Goal: Task Accomplishment & Management: Manage account settings

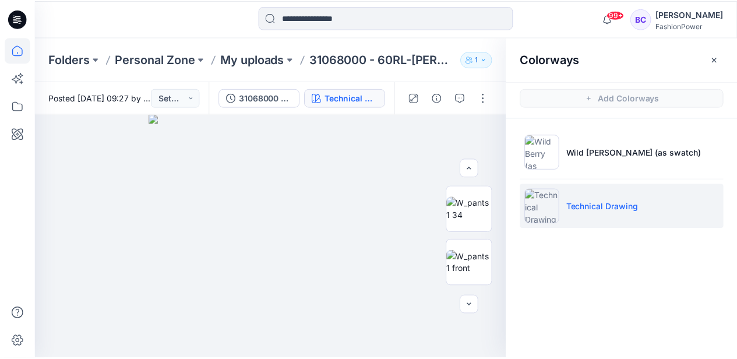
scroll to position [38, 0]
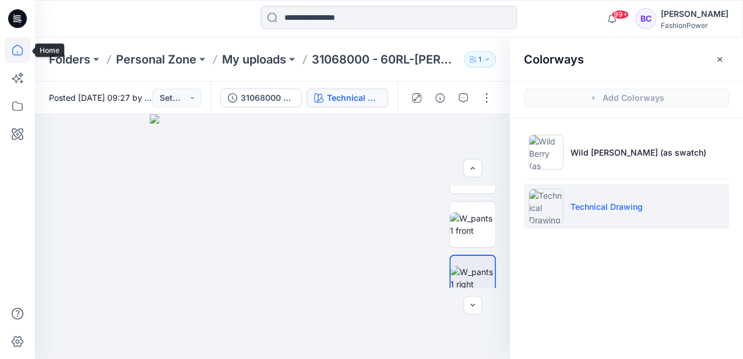
click at [9, 52] on icon at bounding box center [18, 50] width 26 height 26
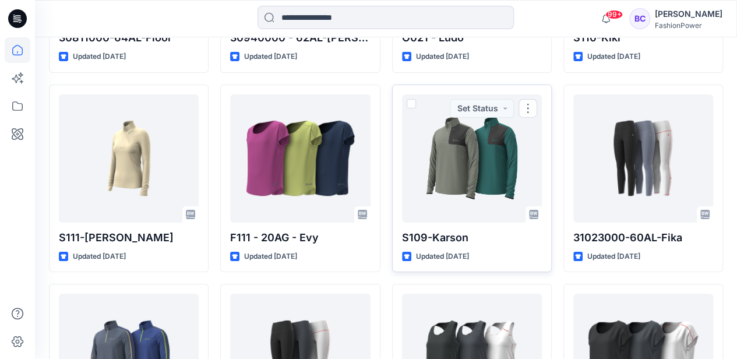
scroll to position [12994, 0]
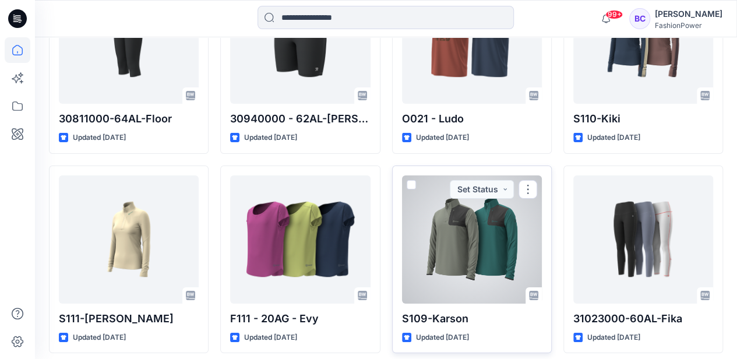
click at [449, 198] on div at bounding box center [472, 239] width 140 height 128
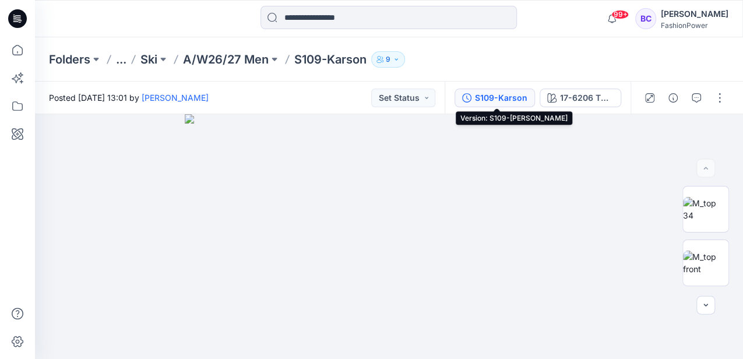
click at [481, 91] on div "S109-Karson" at bounding box center [501, 97] width 52 height 13
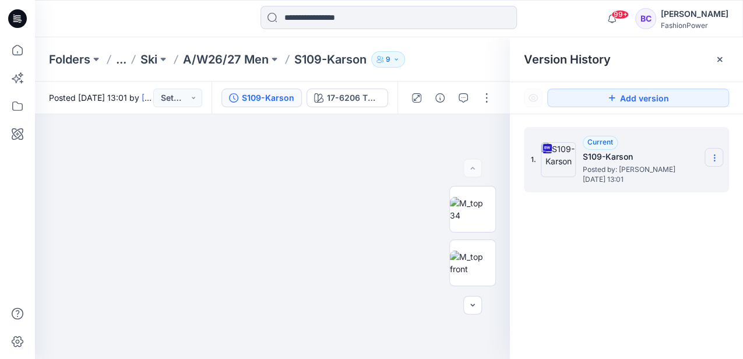
click at [710, 163] on section at bounding box center [713, 157] width 19 height 19
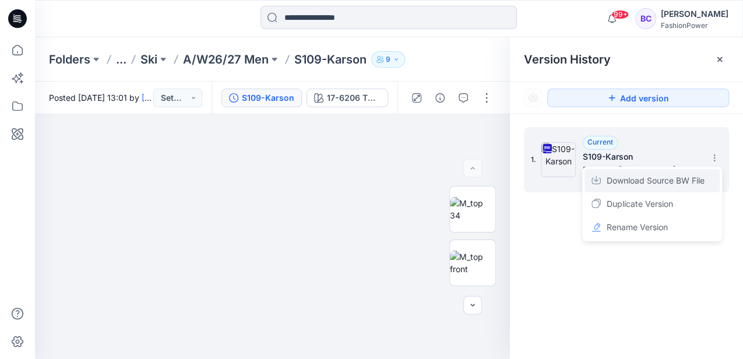
click at [668, 179] on span "Download Source BW File" at bounding box center [656, 181] width 98 height 14
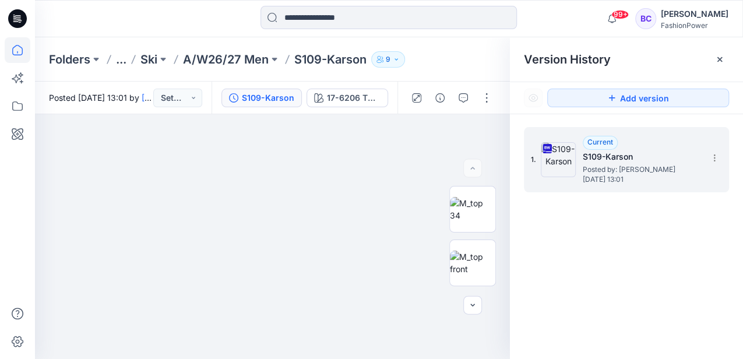
click at [24, 58] on icon at bounding box center [18, 50] width 26 height 26
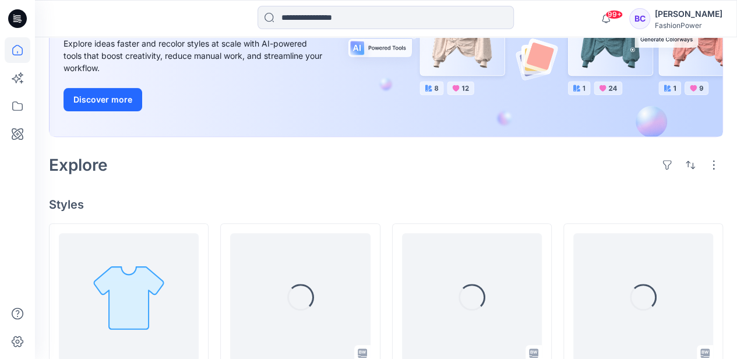
scroll to position [233, 0]
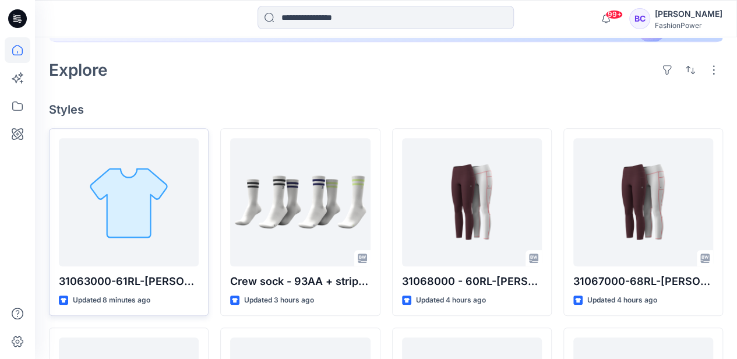
scroll to position [272, 0]
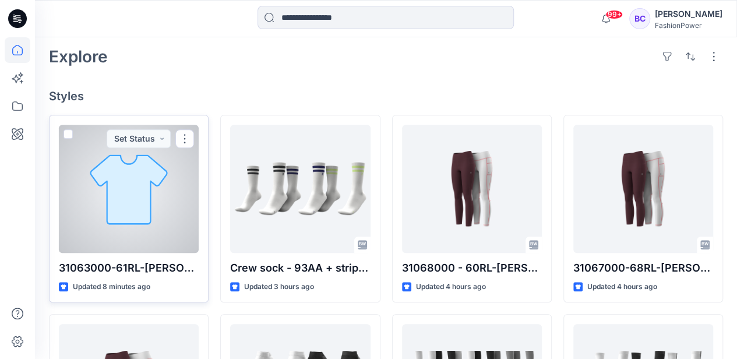
click at [136, 183] on div at bounding box center [129, 189] width 140 height 128
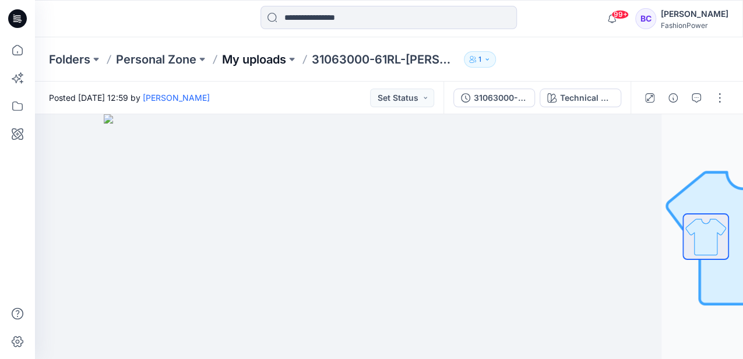
click at [255, 59] on p "My uploads" at bounding box center [254, 59] width 64 height 16
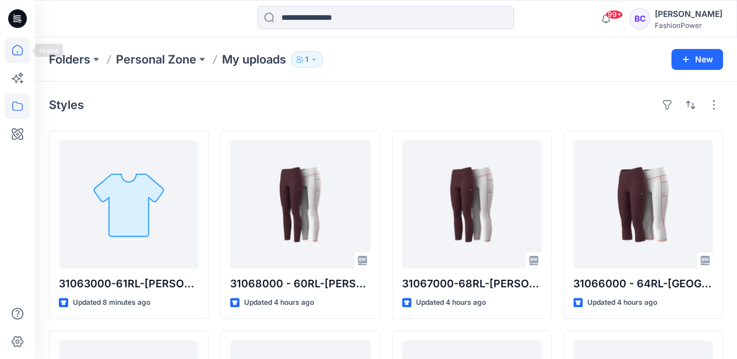
click at [26, 48] on icon at bounding box center [18, 50] width 26 height 26
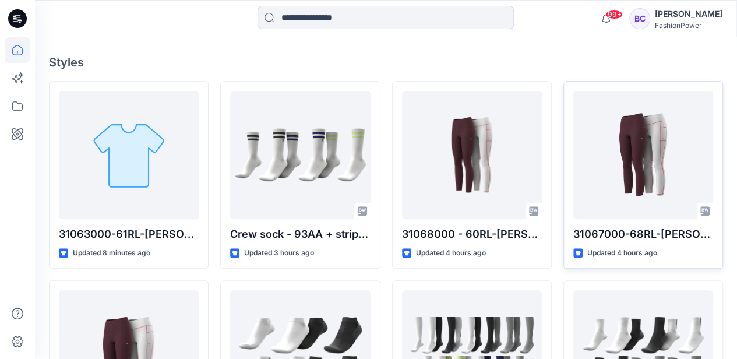
scroll to position [388, 0]
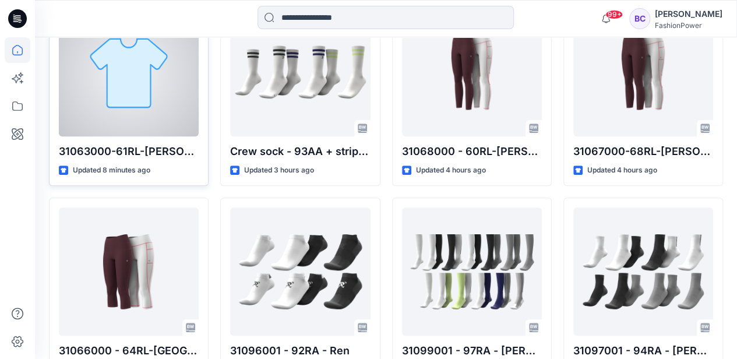
click at [188, 57] on div at bounding box center [129, 72] width 140 height 128
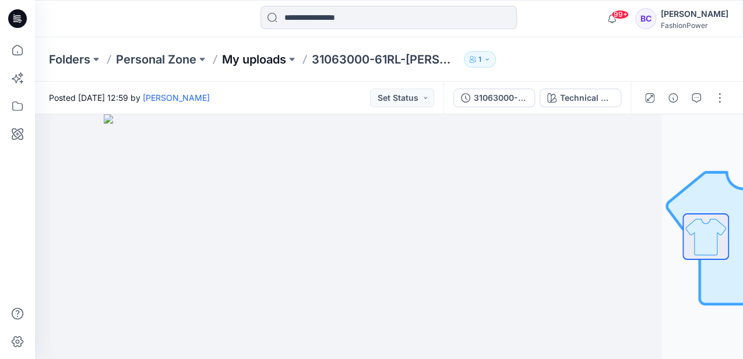
click at [253, 59] on p "My uploads" at bounding box center [254, 59] width 64 height 16
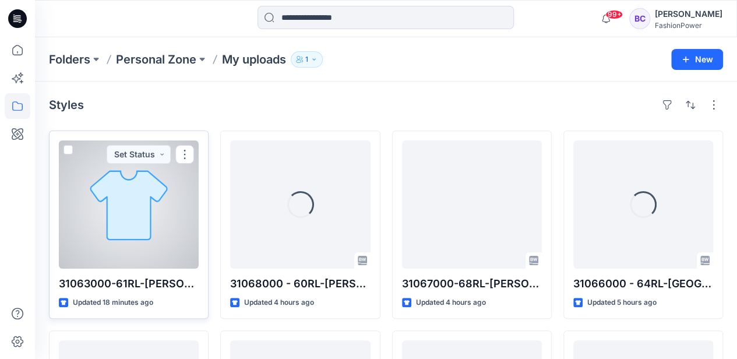
click at [157, 212] on div at bounding box center [129, 204] width 140 height 128
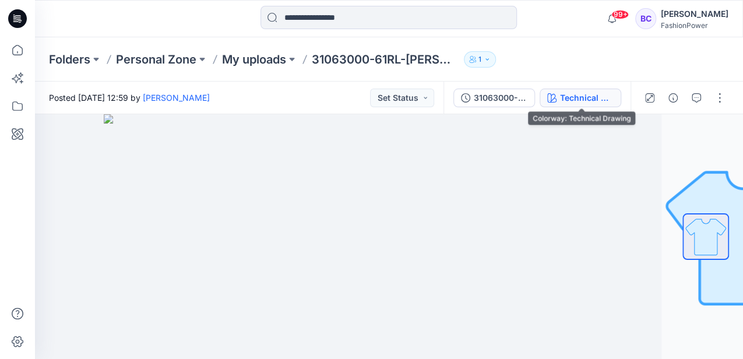
click at [599, 93] on div "Technical Drawing" at bounding box center [587, 97] width 54 height 13
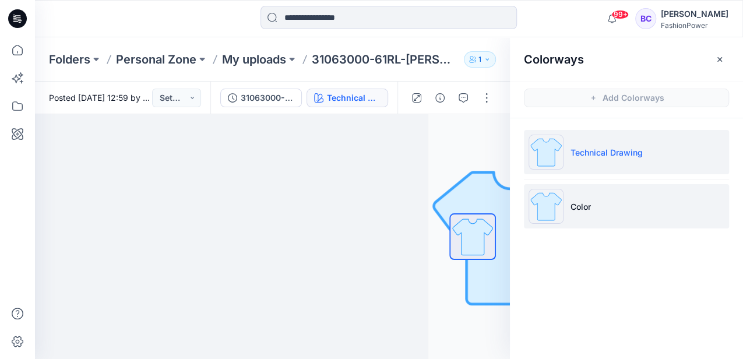
click at [654, 217] on li "Color" at bounding box center [626, 206] width 205 height 44
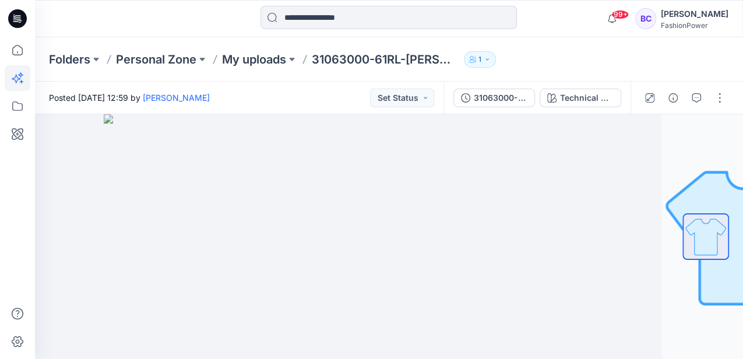
click at [36, 53] on div "Folders Personal Zone My uploads 31063000-61RL-[PERSON_NAME] 1" at bounding box center [389, 59] width 708 height 44
click at [270, 62] on p "My uploads" at bounding box center [254, 59] width 64 height 16
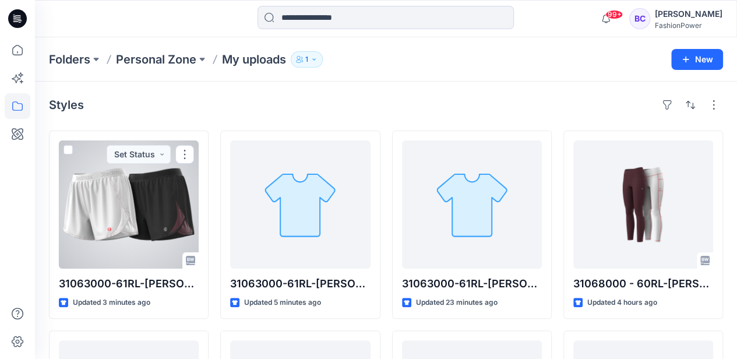
click at [181, 205] on div at bounding box center [129, 204] width 140 height 128
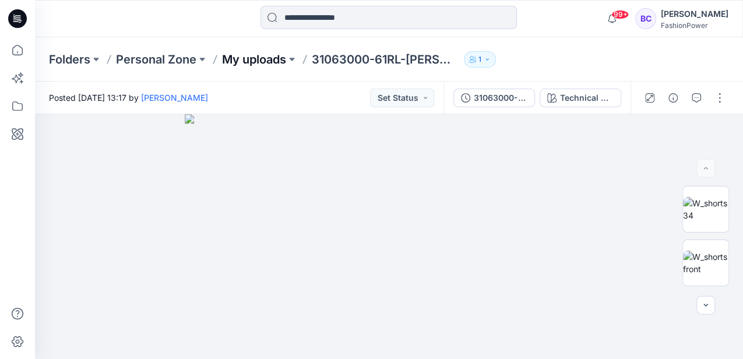
click at [280, 59] on p "My uploads" at bounding box center [254, 59] width 64 height 16
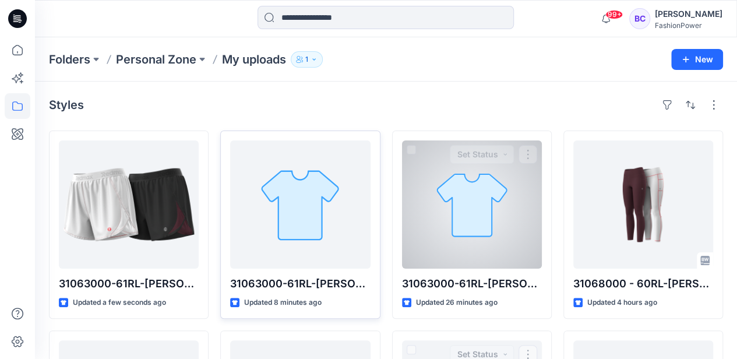
click at [340, 164] on div at bounding box center [300, 204] width 140 height 128
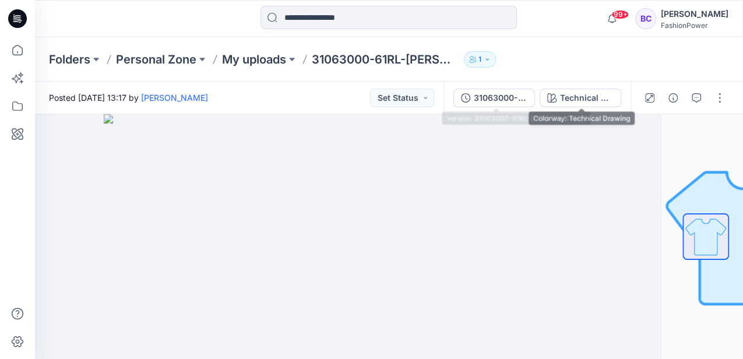
click at [555, 97] on button "Technical Drawing" at bounding box center [581, 98] width 82 height 19
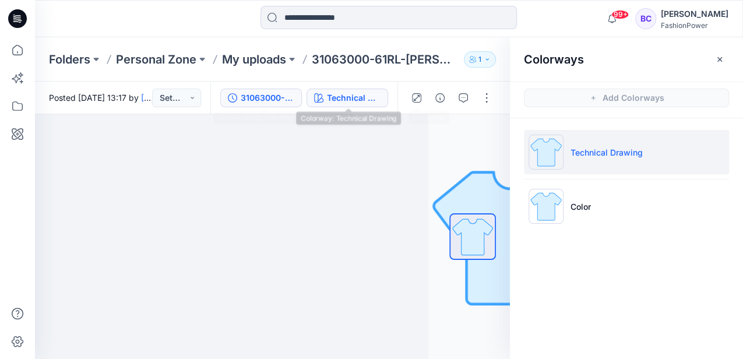
click at [263, 98] on div "31063000-61RL-[PERSON_NAME]" at bounding box center [268, 97] width 54 height 13
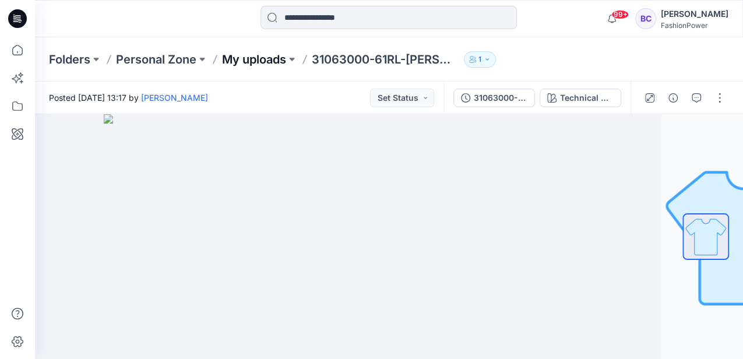
click at [282, 56] on p "My uploads" at bounding box center [254, 59] width 64 height 16
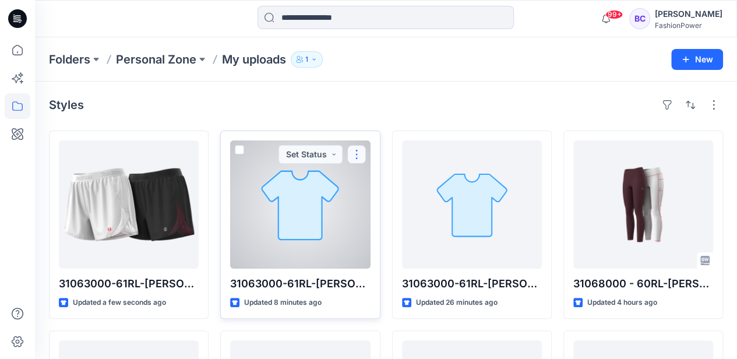
click at [354, 152] on button "button" at bounding box center [356, 154] width 19 height 19
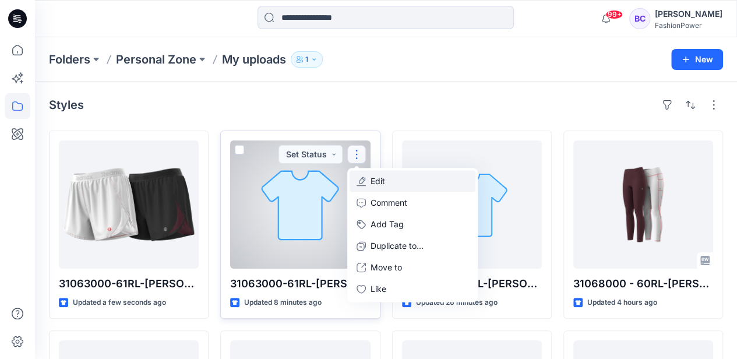
click at [361, 182] on icon "button" at bounding box center [361, 181] width 9 height 9
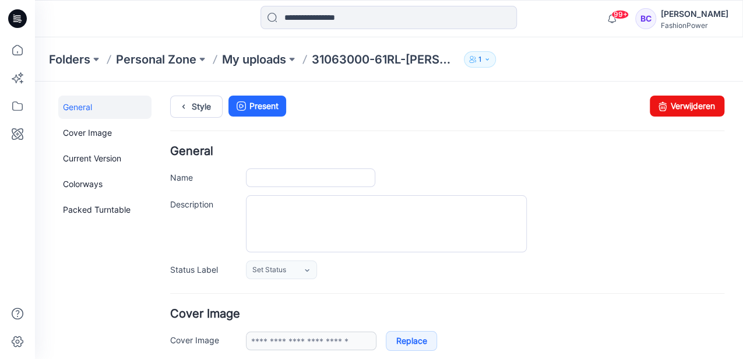
type input "**********"
click at [654, 112] on icon at bounding box center [662, 106] width 16 height 21
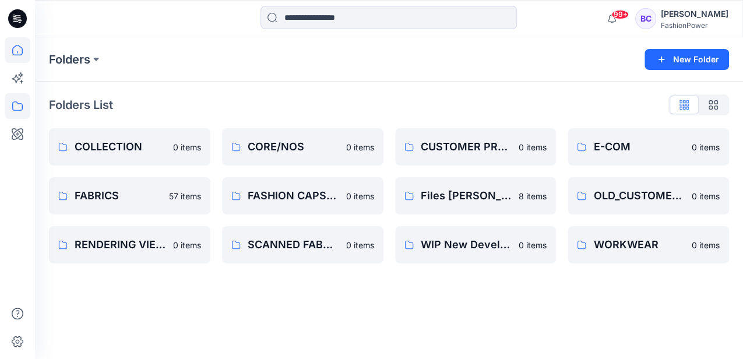
click at [19, 51] on icon at bounding box center [18, 50] width 26 height 26
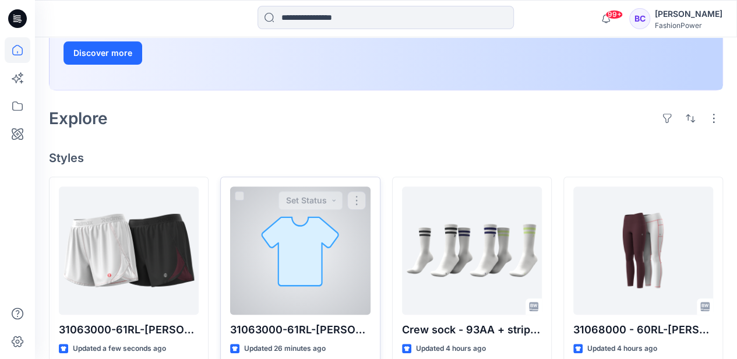
scroll to position [272, 0]
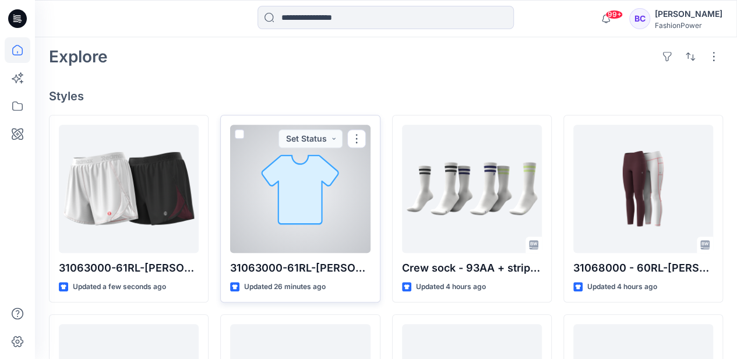
click at [292, 206] on div at bounding box center [300, 189] width 140 height 128
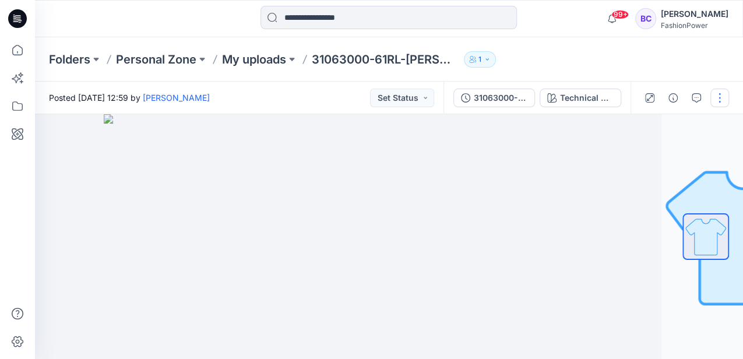
click at [718, 94] on button "button" at bounding box center [719, 98] width 19 height 19
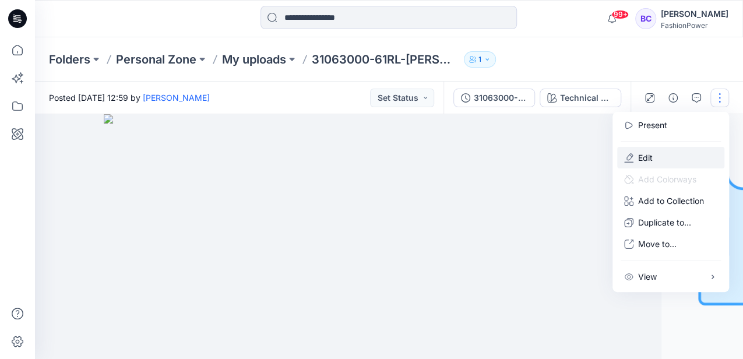
click at [654, 156] on button "Edit" at bounding box center [670, 158] width 107 height 22
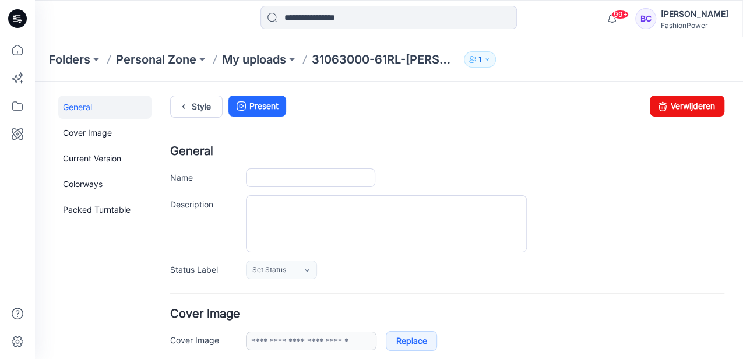
type input "**********"
click at [667, 101] on link "Verwijderen" at bounding box center [687, 106] width 75 height 21
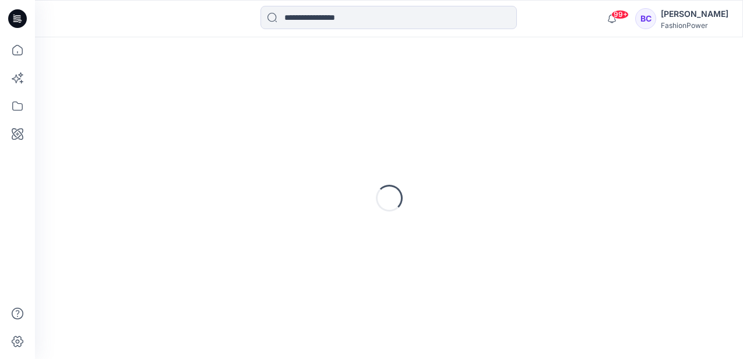
click at [250, 62] on div "Loading..." at bounding box center [389, 198] width 708 height 322
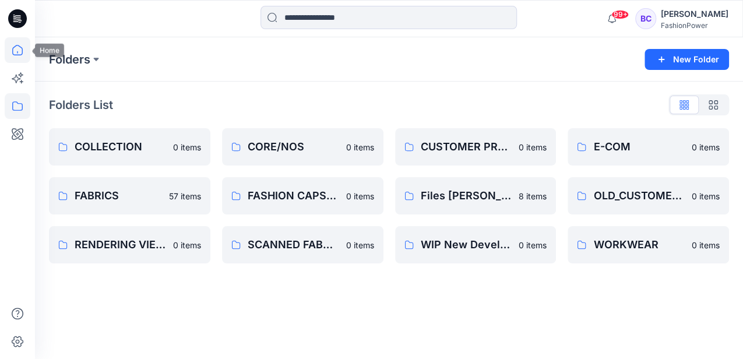
click at [20, 49] on icon at bounding box center [18, 50] width 26 height 26
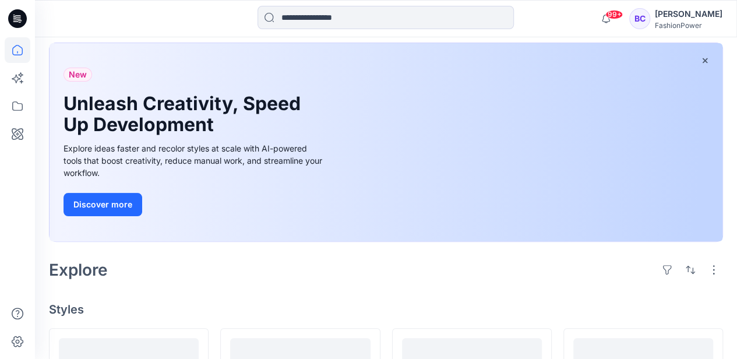
scroll to position [272, 0]
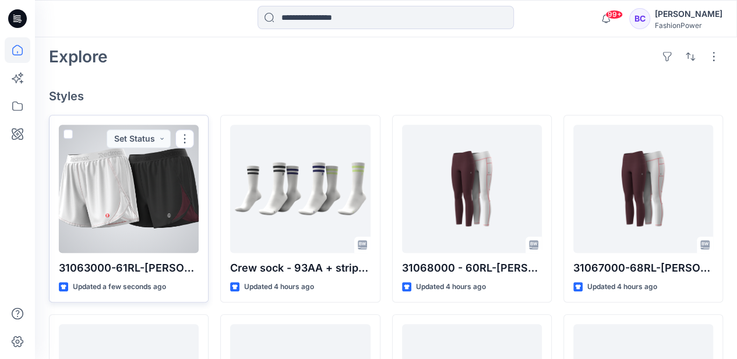
click at [108, 185] on div at bounding box center [129, 189] width 140 height 128
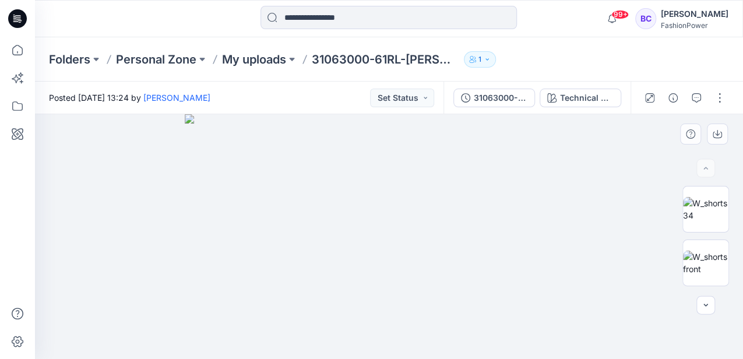
click at [357, 199] on img at bounding box center [389, 236] width 408 height 245
click at [714, 260] on img at bounding box center [705, 263] width 45 height 24
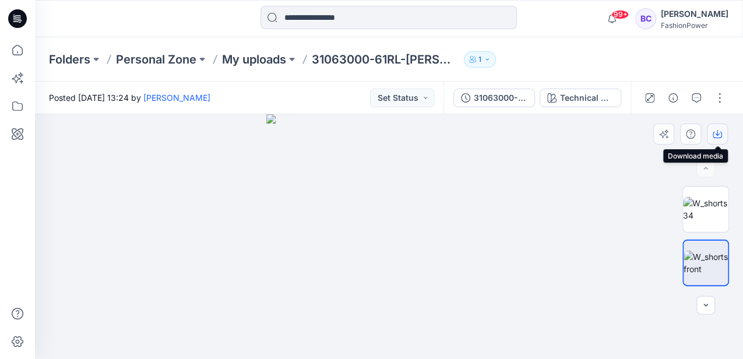
click at [720, 135] on icon "button" at bounding box center [717, 133] width 9 height 9
click at [714, 221] on img at bounding box center [705, 209] width 45 height 24
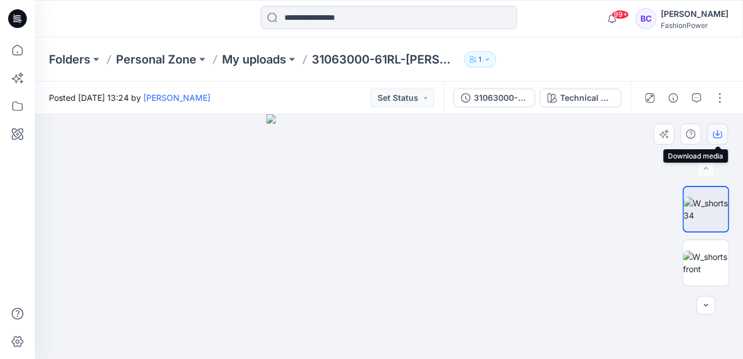
click at [721, 129] on icon "button" at bounding box center [717, 133] width 9 height 9
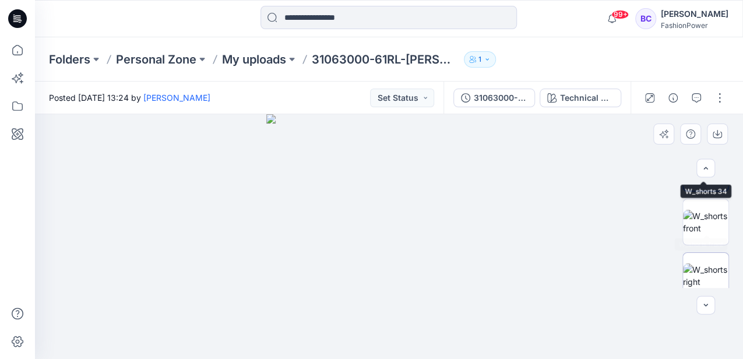
scroll to position [77, 0]
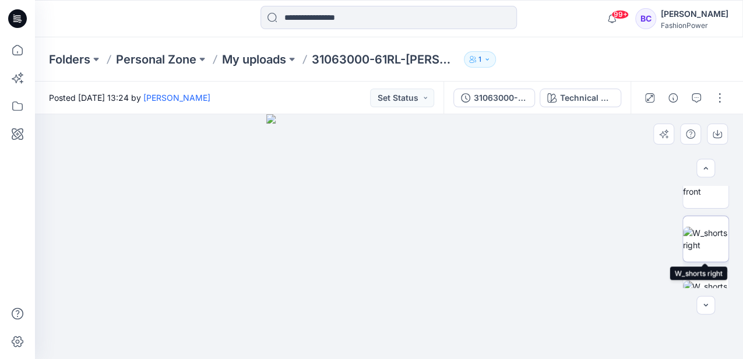
click at [705, 249] on img at bounding box center [705, 239] width 45 height 24
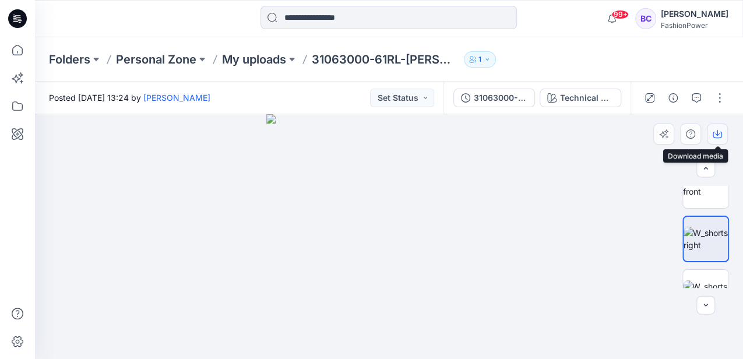
click at [722, 133] on button "button" at bounding box center [717, 134] width 21 height 21
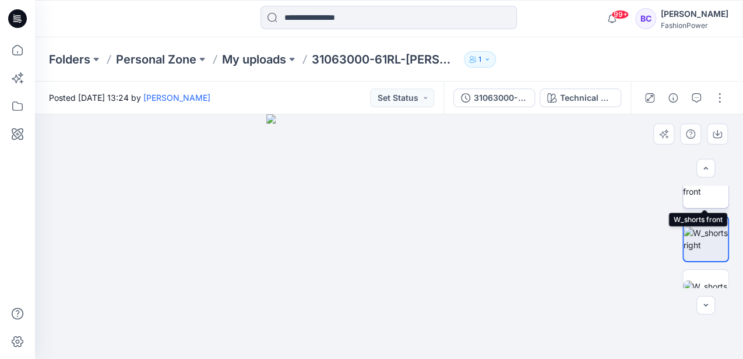
click at [713, 197] on img at bounding box center [705, 185] width 45 height 24
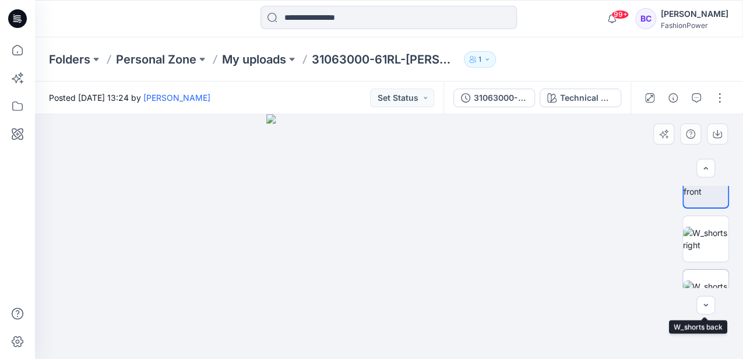
click at [714, 281] on img at bounding box center [705, 292] width 45 height 24
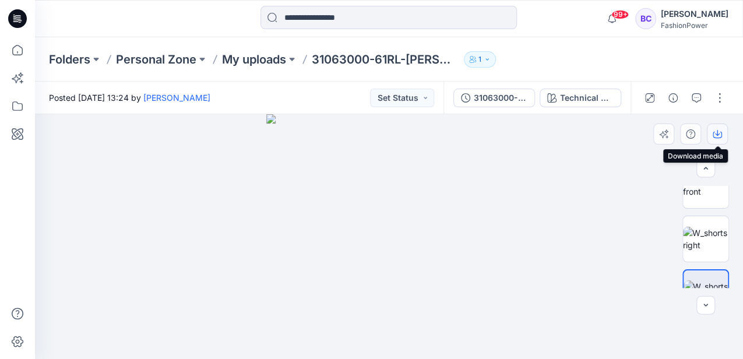
click at [721, 131] on button "button" at bounding box center [717, 134] width 21 height 21
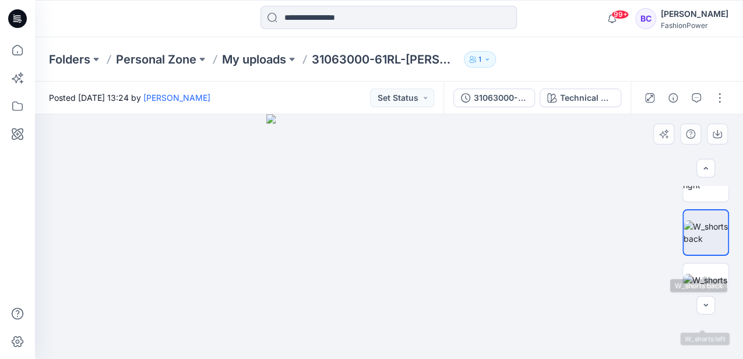
scroll to position [194, 0]
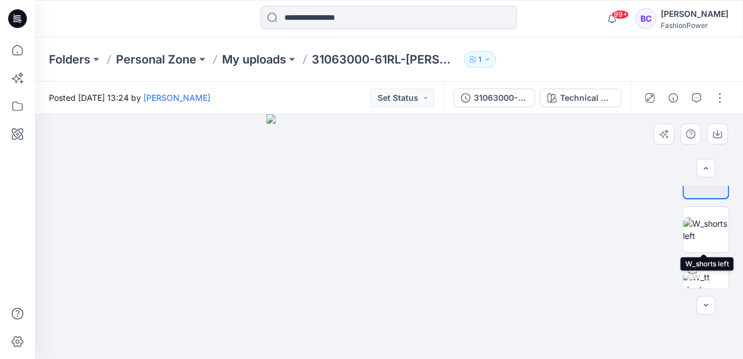
drag, startPoint x: 712, startPoint y: 235, endPoint x: 715, endPoint y: 193, distance: 42.1
click at [712, 235] on img at bounding box center [705, 229] width 45 height 24
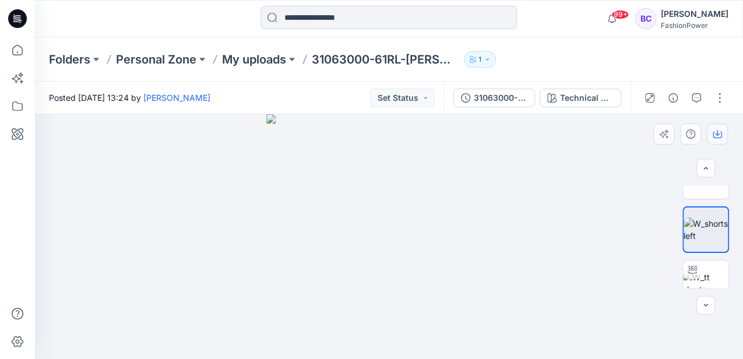
click at [722, 133] on button "button" at bounding box center [717, 134] width 21 height 21
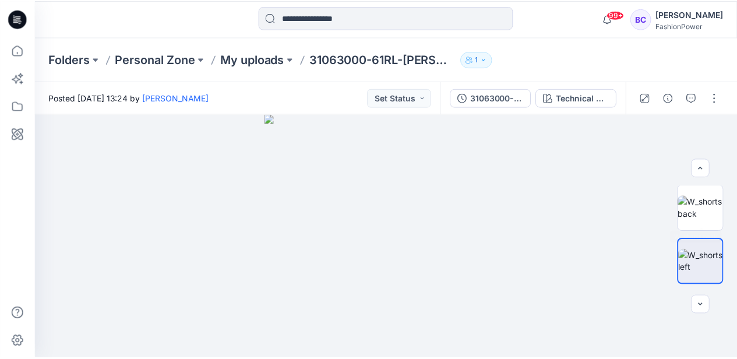
scroll to position [155, 0]
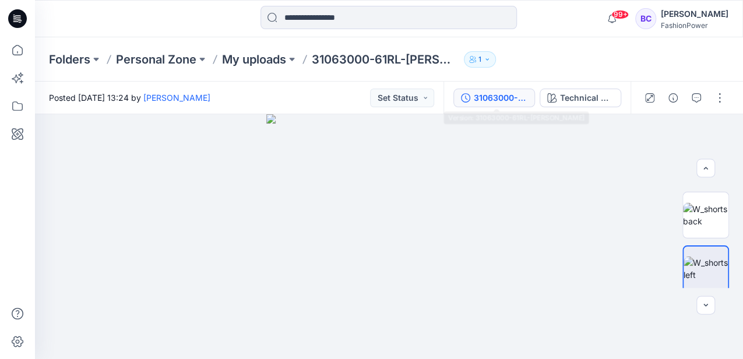
click at [473, 103] on button "31063000-61RL-[PERSON_NAME]" at bounding box center [494, 98] width 82 height 19
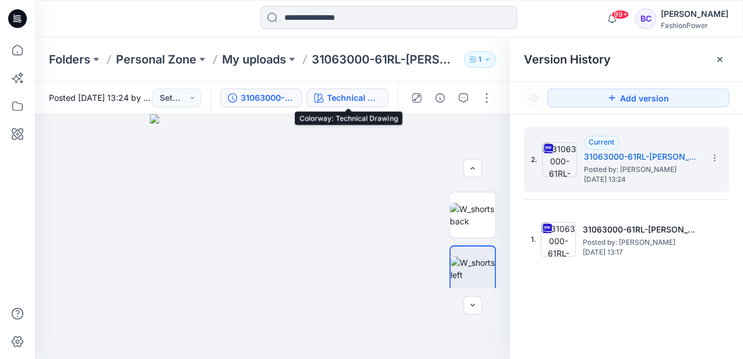
click at [341, 98] on div "Technical Drawing" at bounding box center [354, 97] width 54 height 13
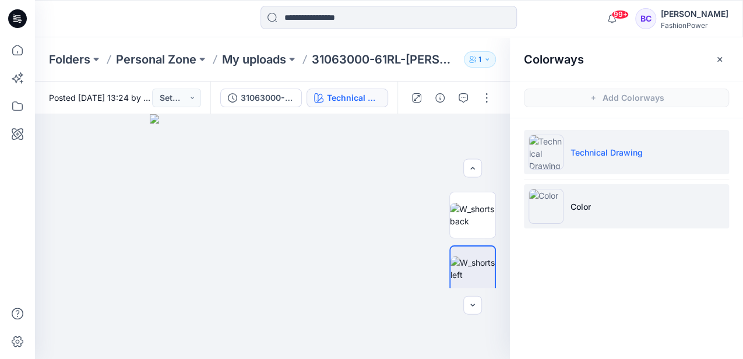
click at [585, 222] on li "Color" at bounding box center [626, 206] width 205 height 44
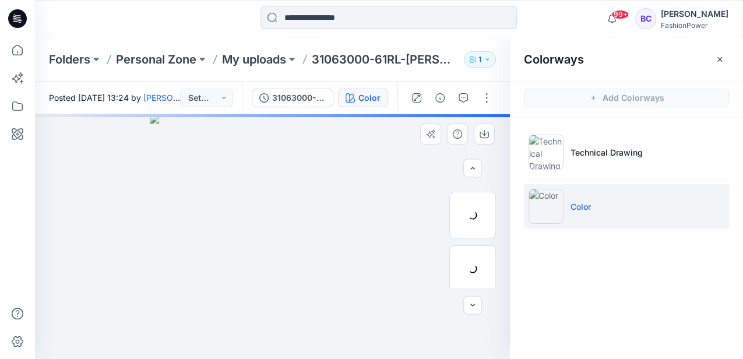
click at [253, 195] on img at bounding box center [272, 236] width 245 height 245
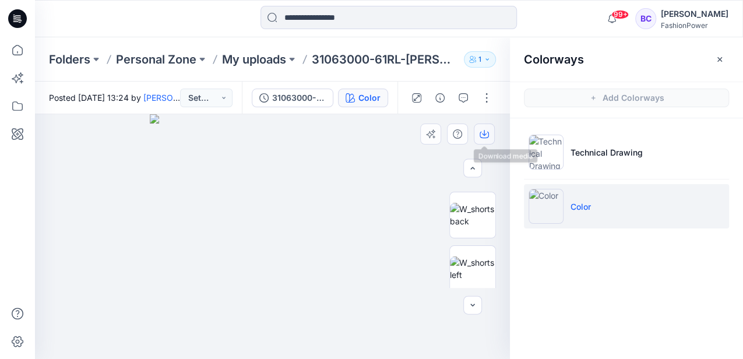
click at [493, 132] on button "button" at bounding box center [484, 134] width 21 height 21
click at [254, 60] on p "My uploads" at bounding box center [254, 59] width 64 height 16
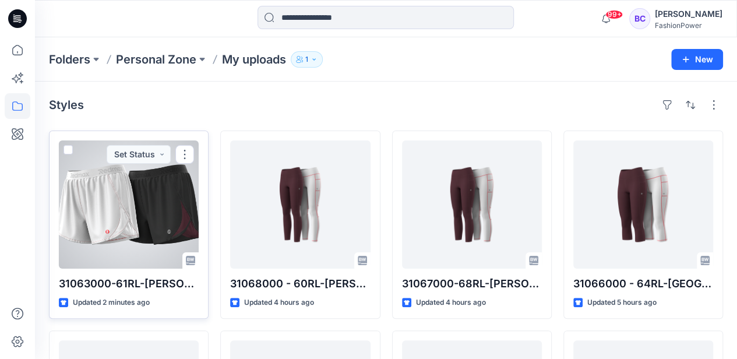
click at [65, 147] on span at bounding box center [68, 149] width 9 height 9
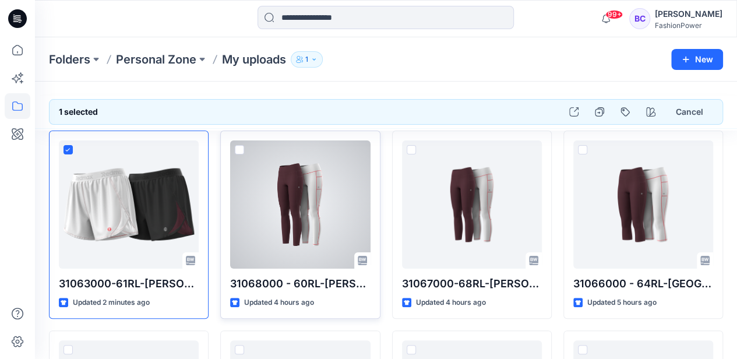
drag, startPoint x: 242, startPoint y: 151, endPoint x: 415, endPoint y: 155, distance: 172.5
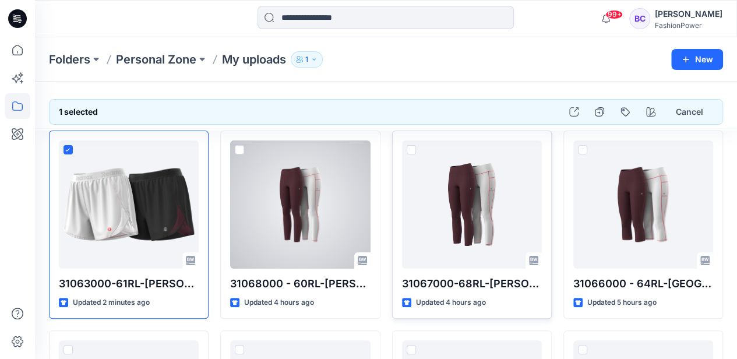
click at [242, 150] on span at bounding box center [239, 149] width 9 height 9
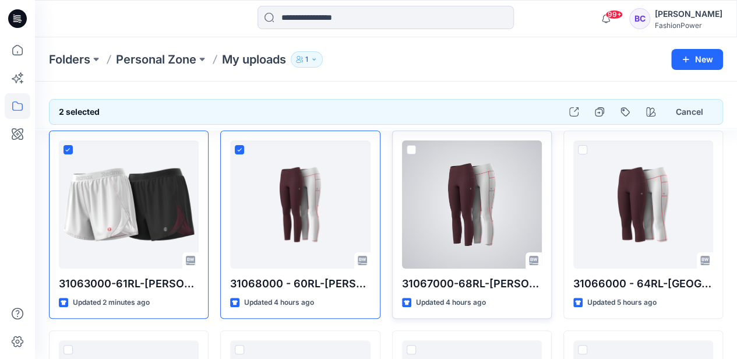
click at [409, 149] on span at bounding box center [411, 149] width 9 height 9
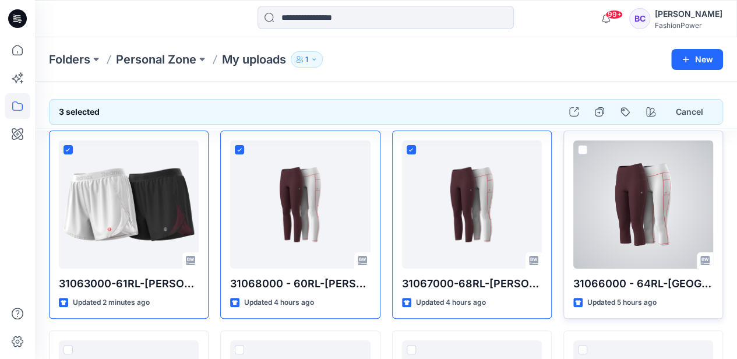
click at [581, 147] on span at bounding box center [582, 149] width 9 height 9
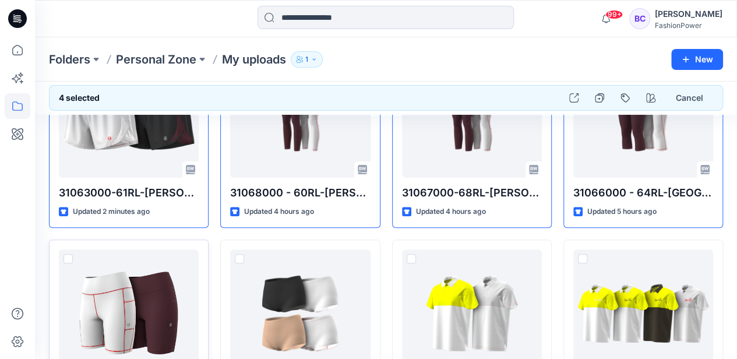
scroll to position [117, 0]
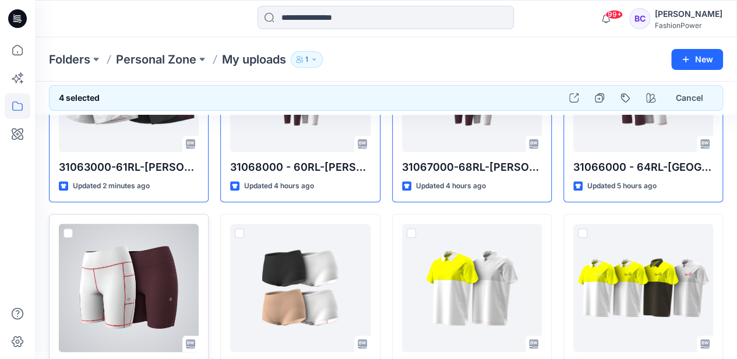
click at [66, 231] on span at bounding box center [68, 232] width 9 height 9
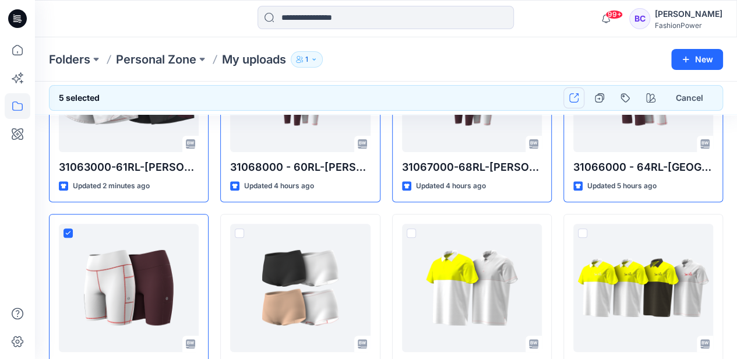
click at [584, 98] on button "button" at bounding box center [573, 97] width 21 height 21
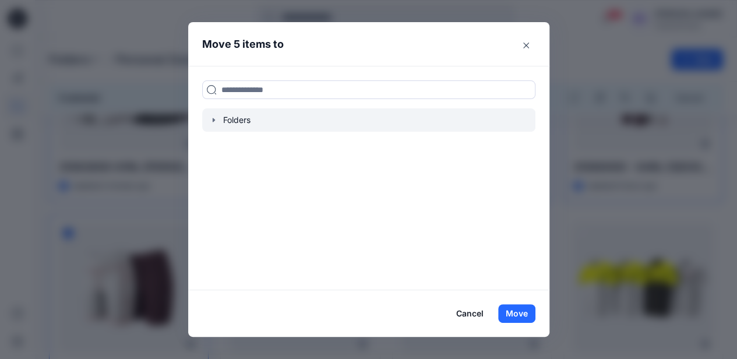
click at [214, 120] on icon "button" at bounding box center [213, 119] width 9 height 9
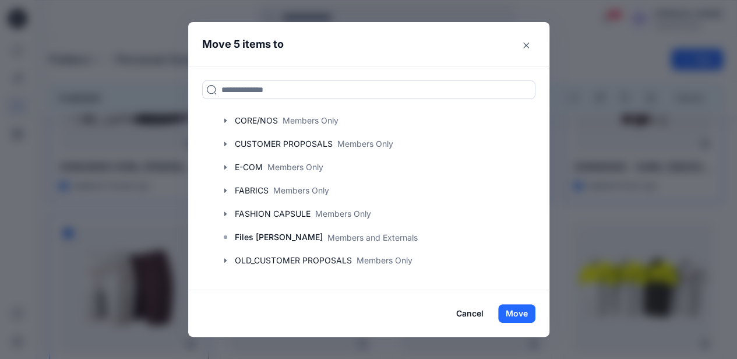
scroll to position [112, 0]
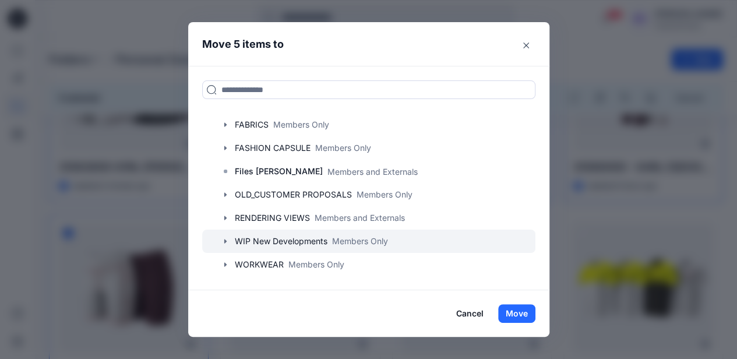
click at [227, 237] on icon "button" at bounding box center [225, 241] width 9 height 9
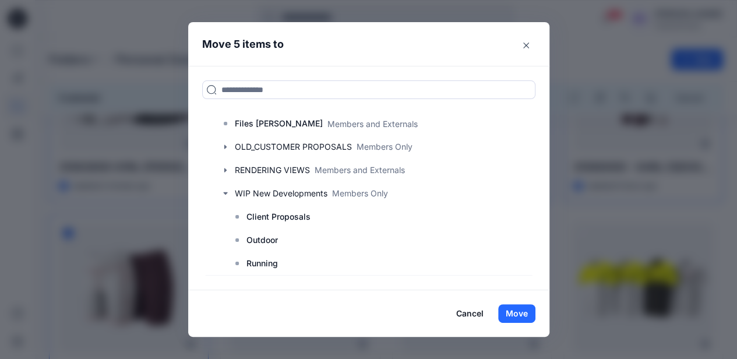
scroll to position [190, 0]
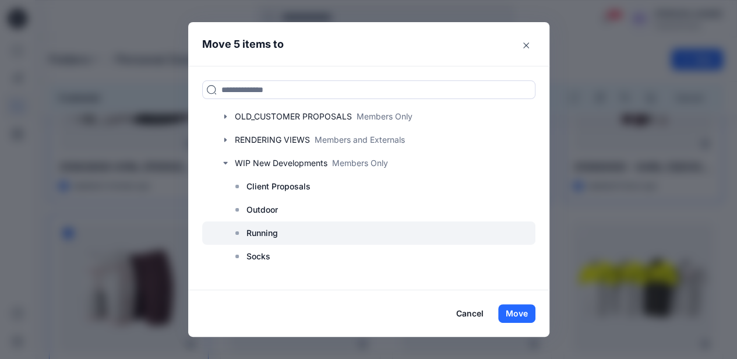
click at [276, 235] on p "Running" at bounding box center [261, 233] width 31 height 14
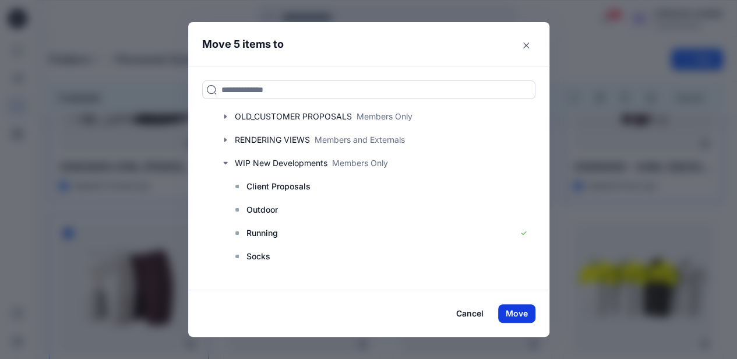
click at [528, 315] on button "Move" at bounding box center [516, 313] width 37 height 19
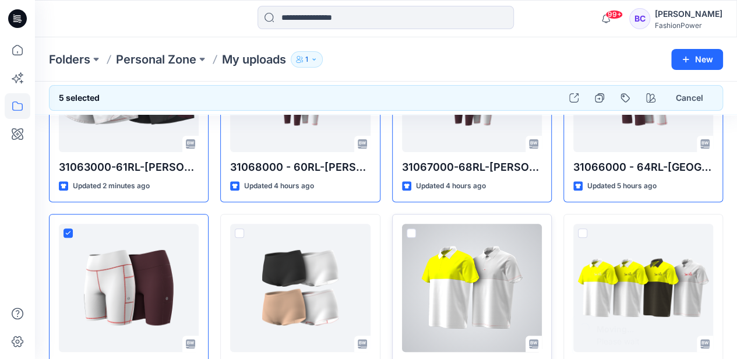
scroll to position [82, 0]
